Goal: Information Seeking & Learning: Understand process/instructions

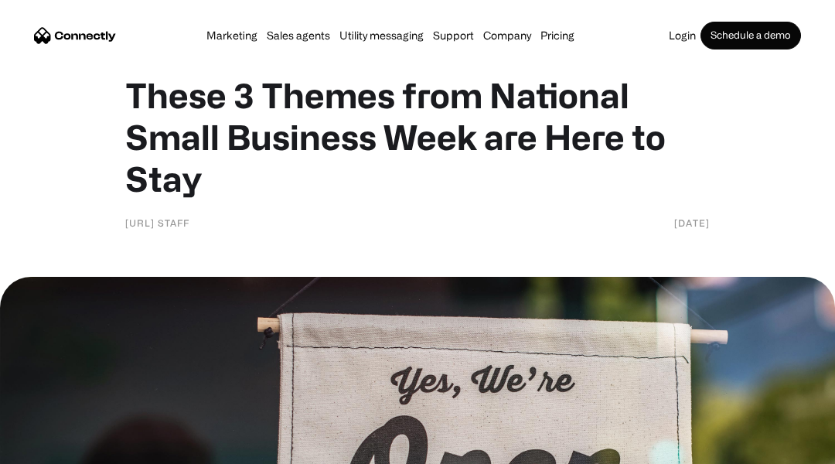
scroll to position [31, 0]
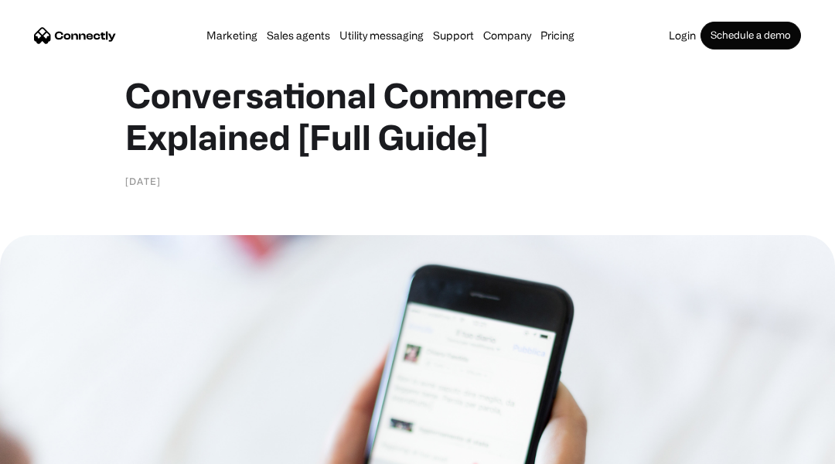
scroll to position [31, 0]
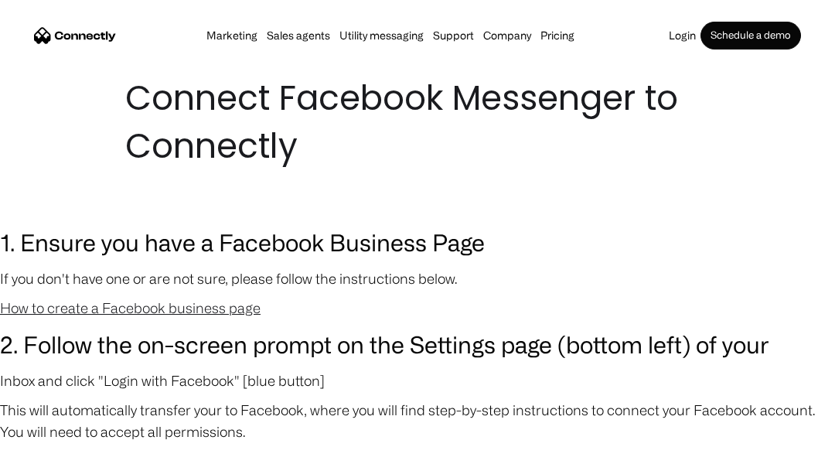
scroll to position [31, 0]
